Goal: Information Seeking & Learning: Learn about a topic

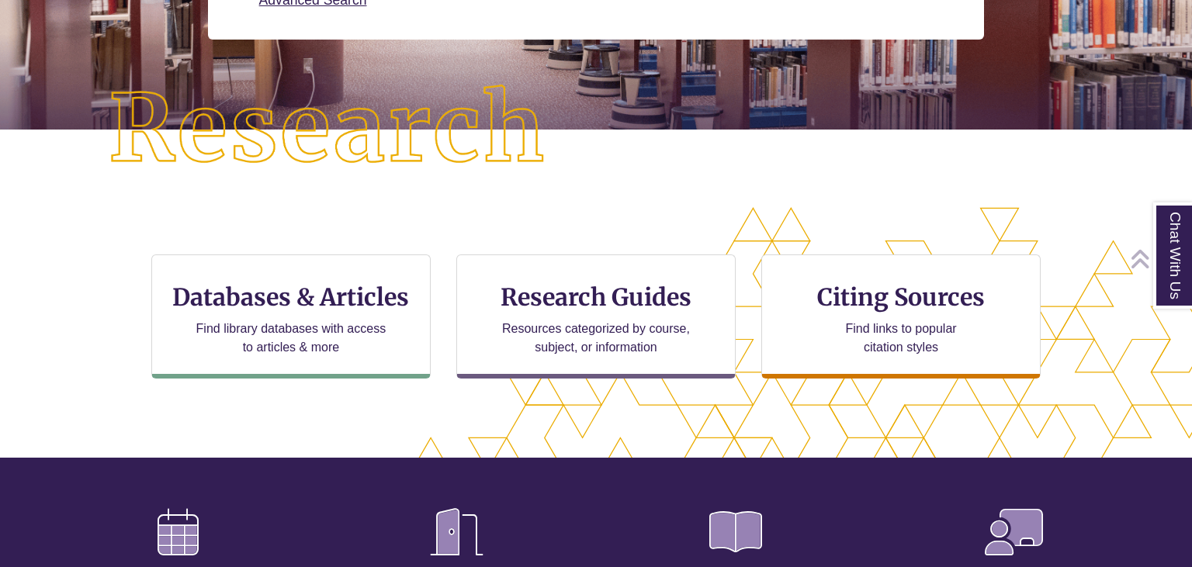
scroll to position [319, 0]
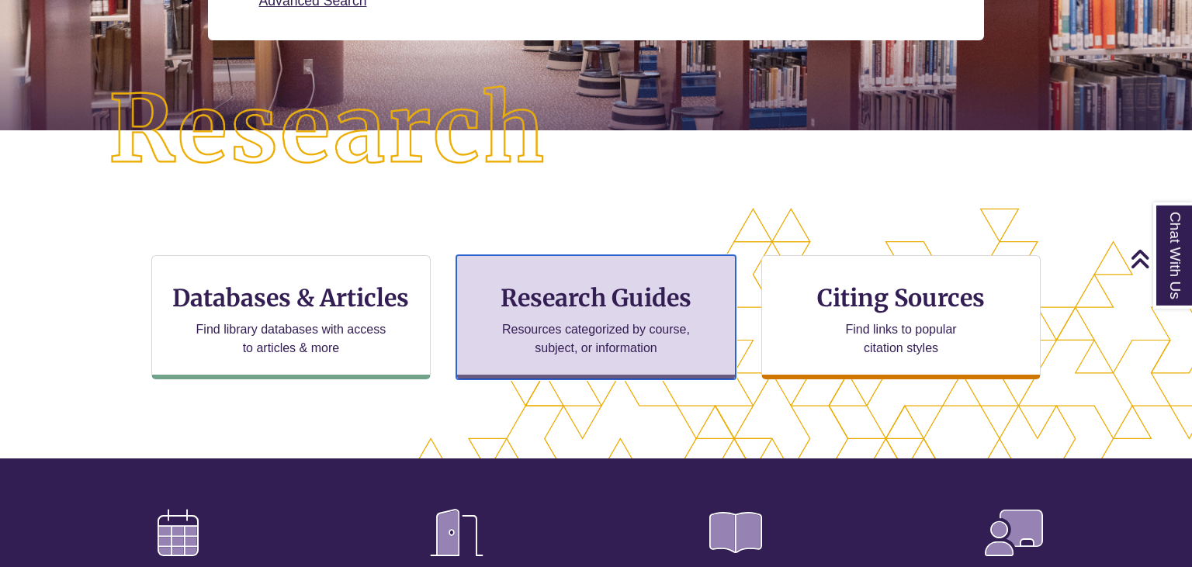
click at [604, 317] on div "Research Guides Resources categorized by course, subject, or information" at bounding box center [595, 317] width 279 height 124
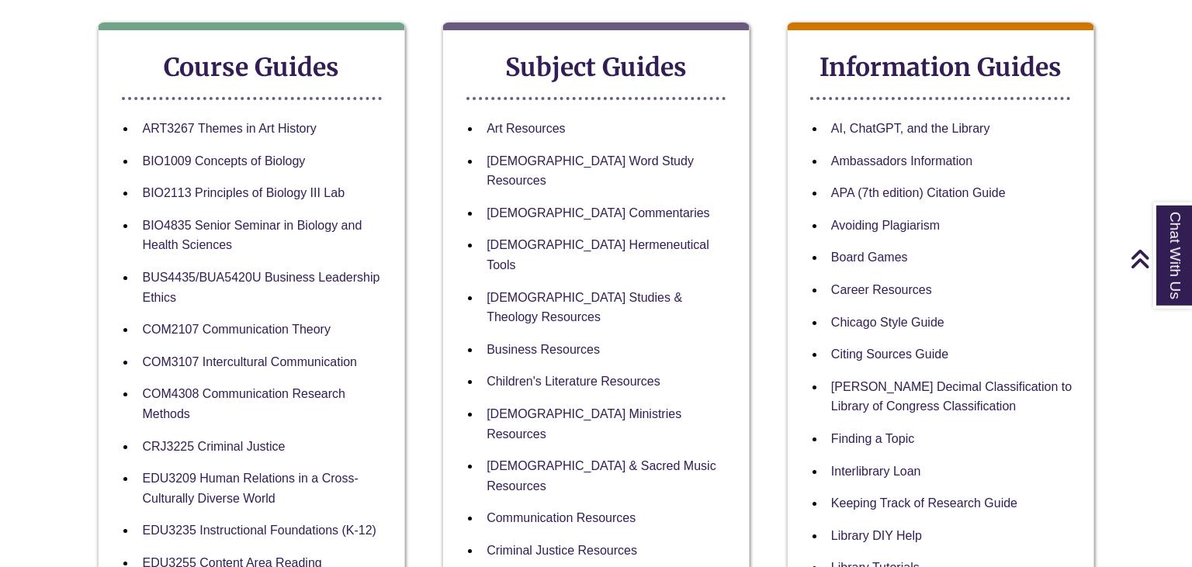
scroll to position [276, 0]
click at [518, 206] on link "[DEMOGRAPHIC_DATA] Commentaries" at bounding box center [598, 213] width 223 height 15
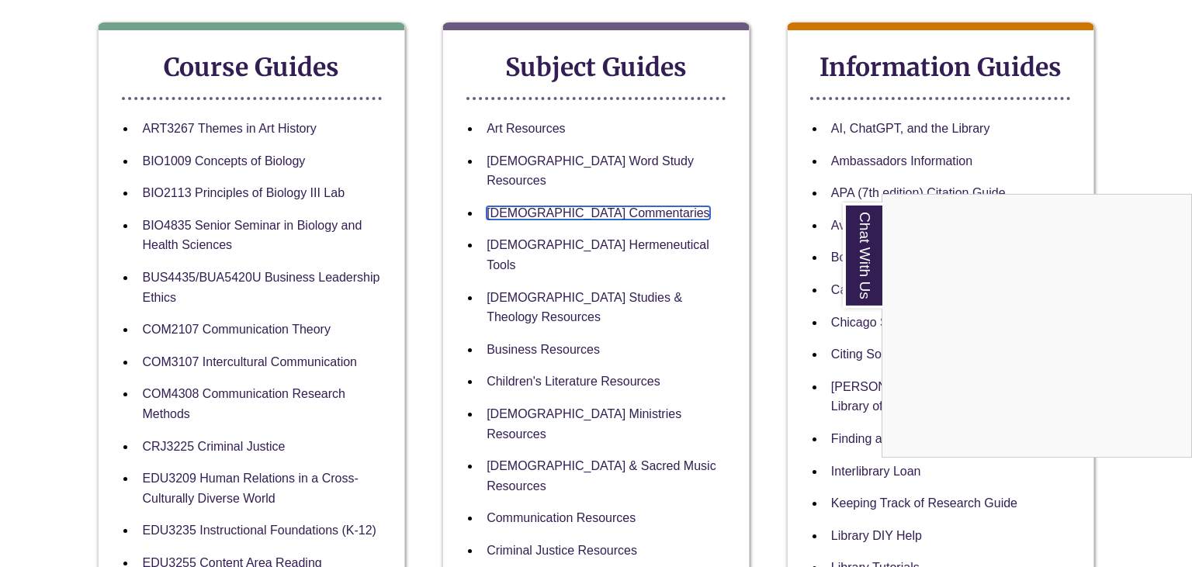
scroll to position [0, 0]
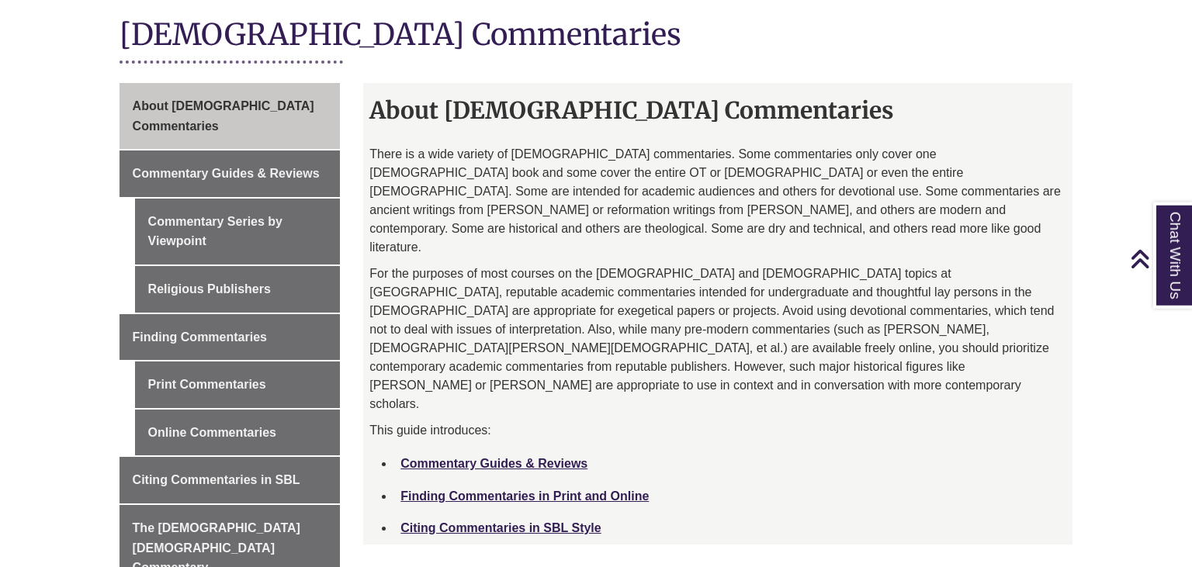
scroll to position [371, 0]
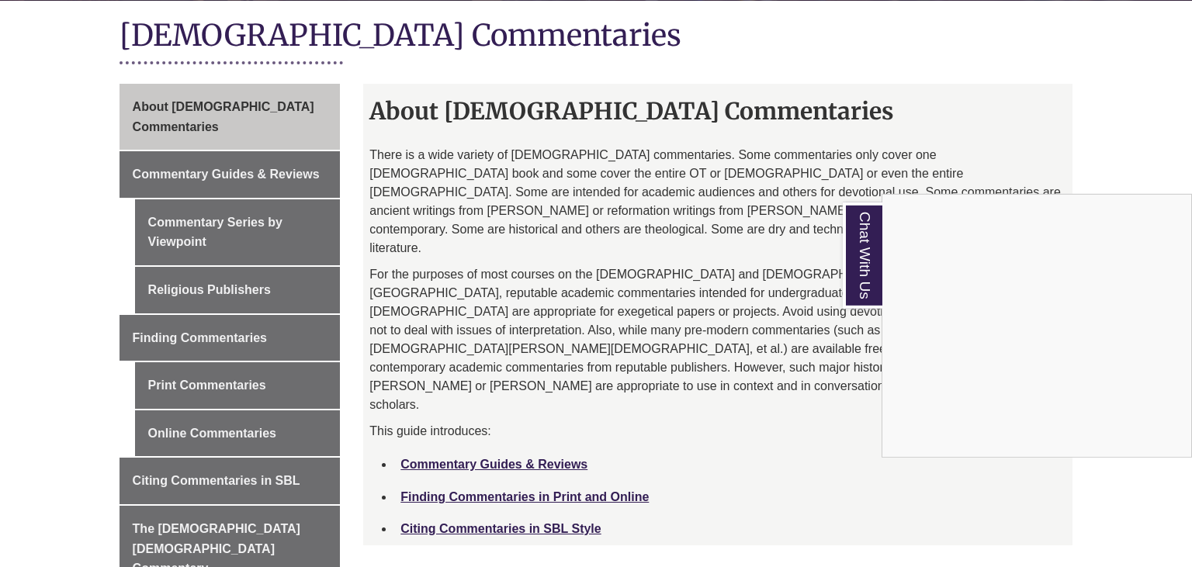
click at [749, 466] on div "Chat With Us" at bounding box center [596, 283] width 1192 height 567
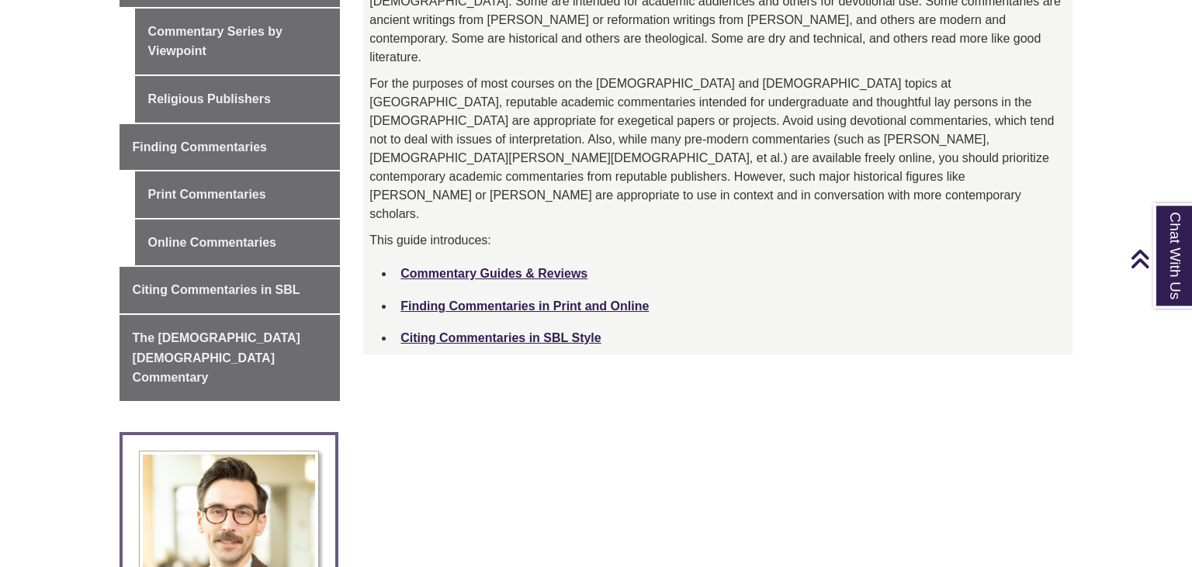
scroll to position [561, 0]
click at [452, 258] on li "Commentary Guides & Reviews" at bounding box center [730, 274] width 672 height 33
click at [452, 268] on link "Commentary Guides & Reviews" at bounding box center [493, 274] width 187 height 13
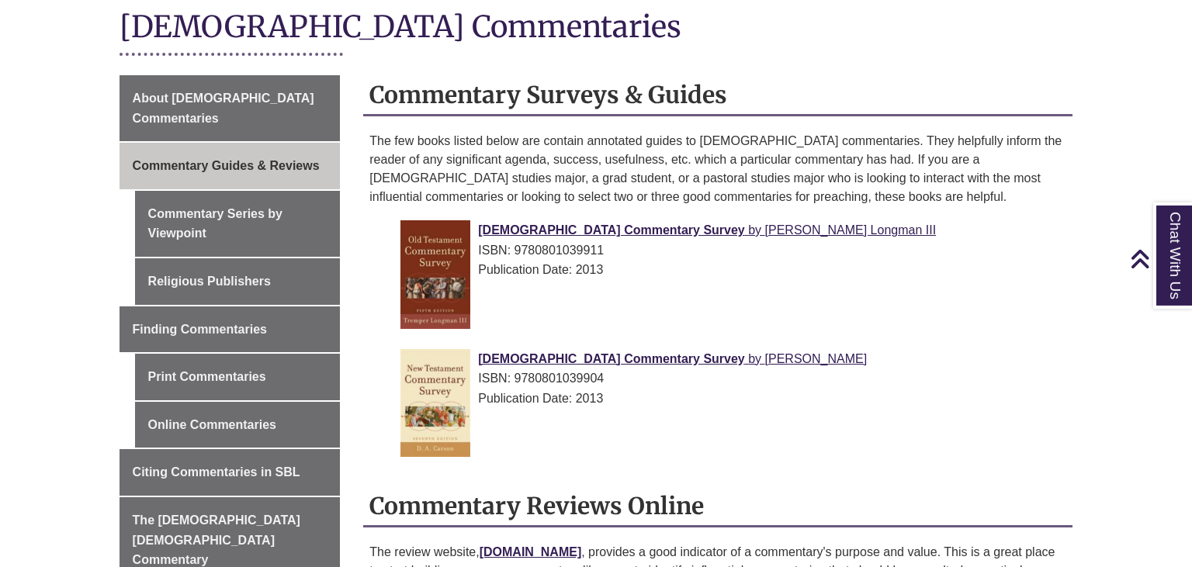
scroll to position [360, 0]
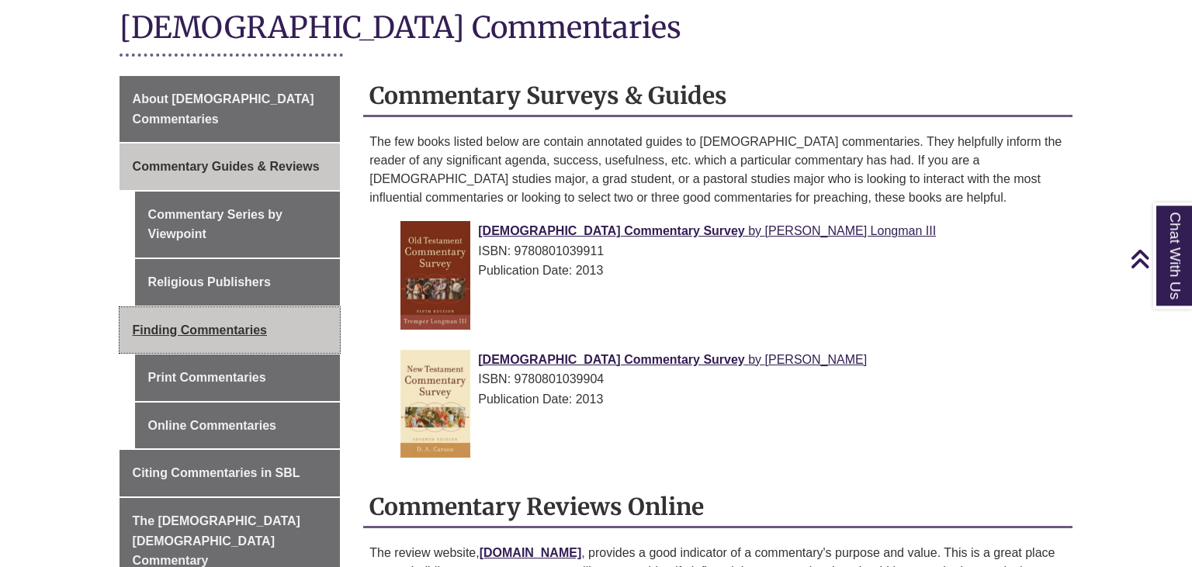
click at [231, 321] on link "Finding Commentaries" at bounding box center [230, 330] width 221 height 47
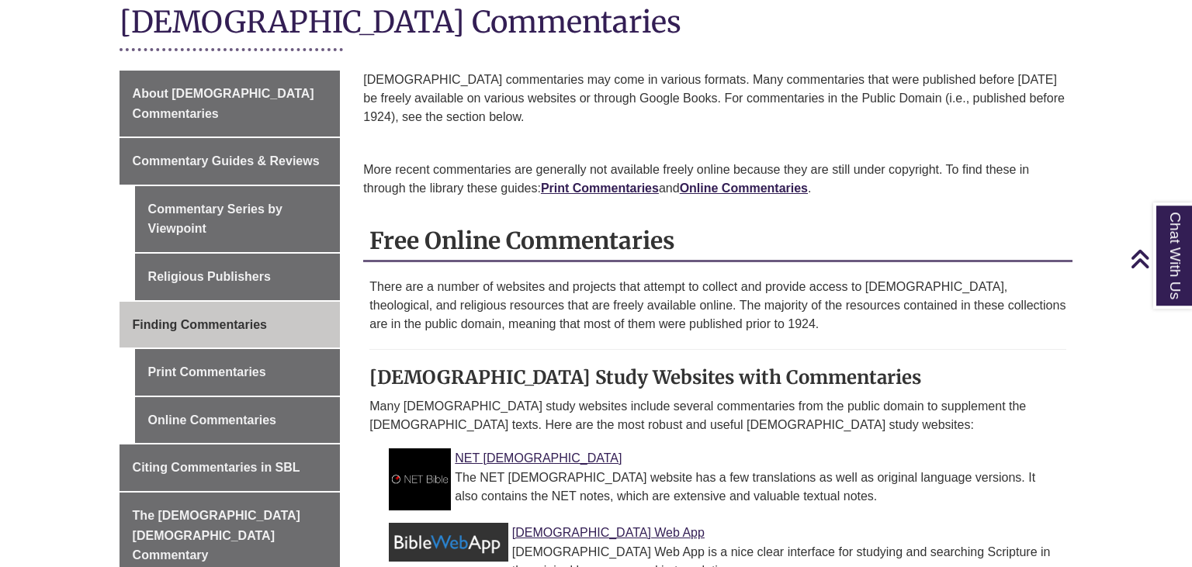
scroll to position [370, 0]
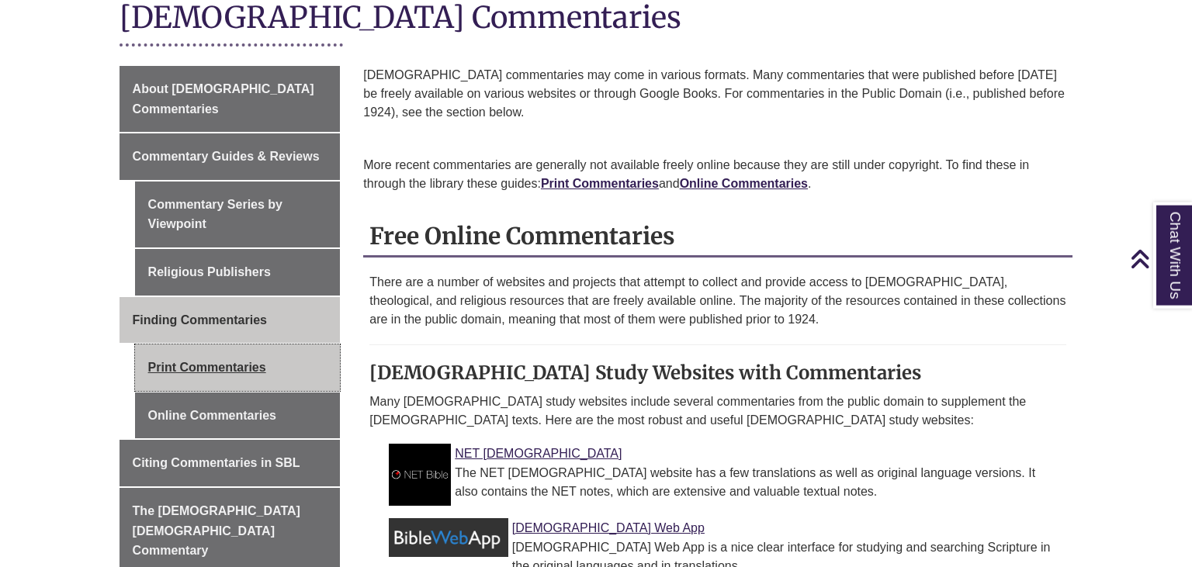
click at [185, 350] on link "Print Commentaries" at bounding box center [238, 368] width 206 height 47
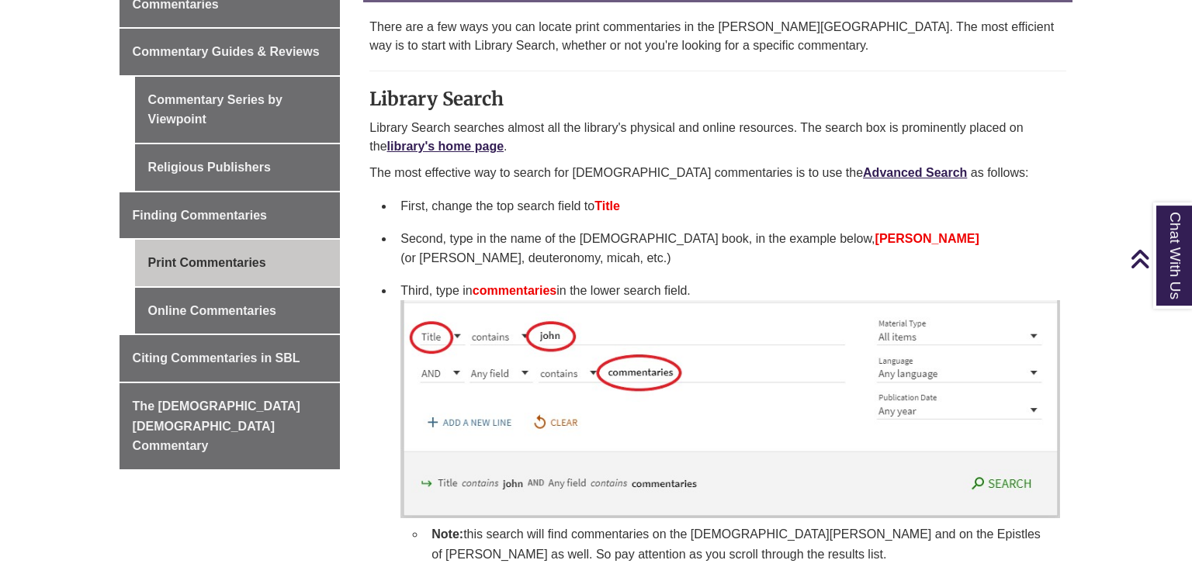
scroll to position [474, 0]
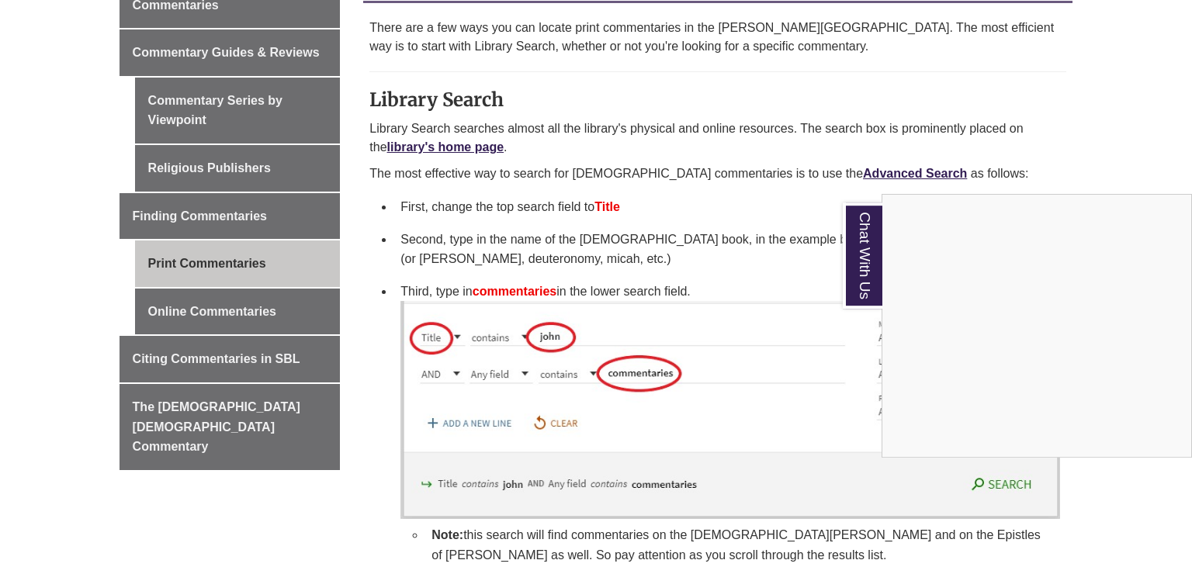
click at [782, 272] on div "Chat With Us" at bounding box center [596, 283] width 1192 height 567
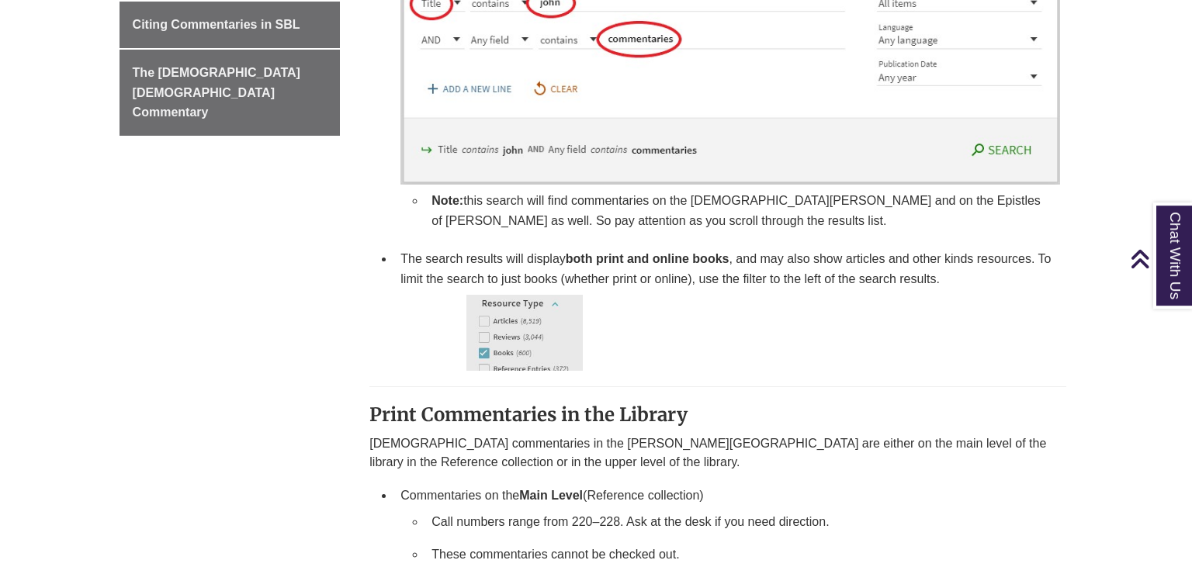
scroll to position [809, 0]
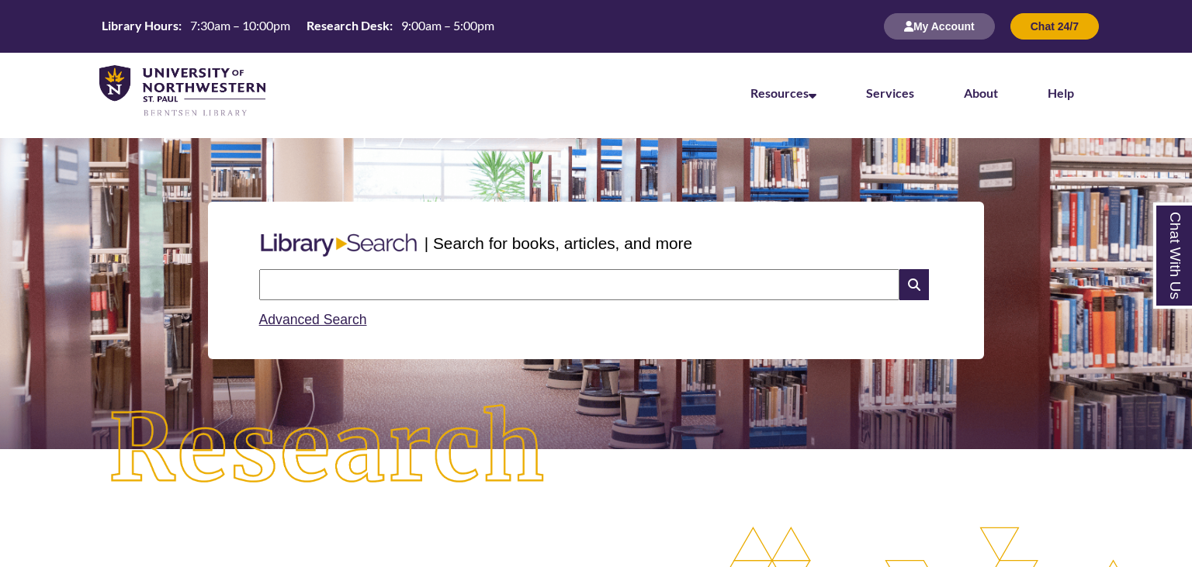
click at [486, 286] on input "text" at bounding box center [579, 284] width 640 height 31
click at [310, 321] on link "Advanced Search" at bounding box center [313, 320] width 108 height 16
